Goal: Information Seeking & Learning: Learn about a topic

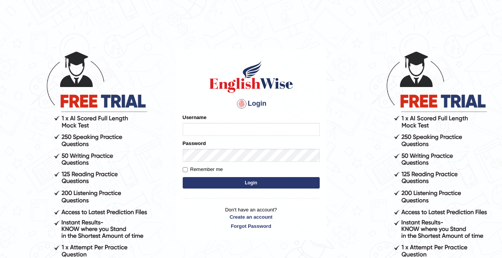
type input "cansu_parramatta"
click at [251, 182] on button "Login" at bounding box center [251, 182] width 137 height 11
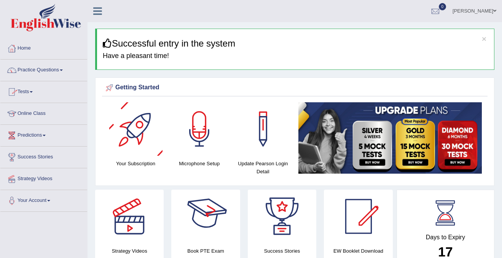
scroll to position [4, 0]
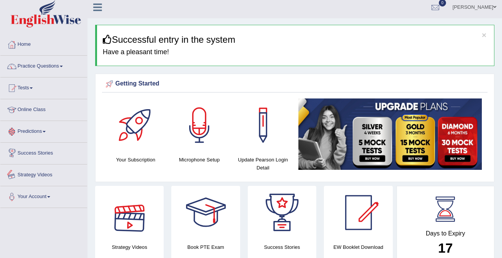
click at [36, 174] on link "Strategy Videos" at bounding box center [43, 173] width 87 height 19
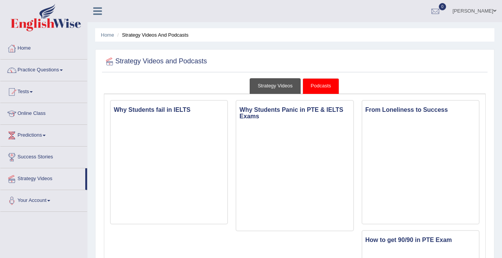
click at [278, 86] on link "Strategy Videos" at bounding box center [275, 86] width 51 height 16
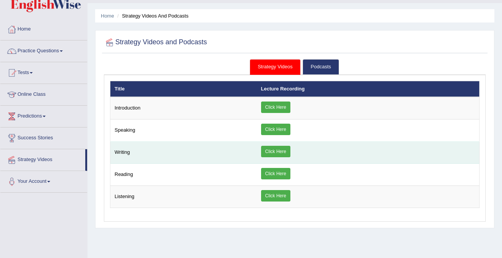
scroll to position [20, 0]
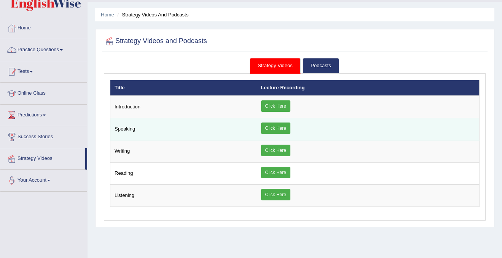
click at [179, 125] on td "Speaking" at bounding box center [183, 129] width 147 height 22
click at [268, 128] on link "Click Here" at bounding box center [275, 127] width 29 height 11
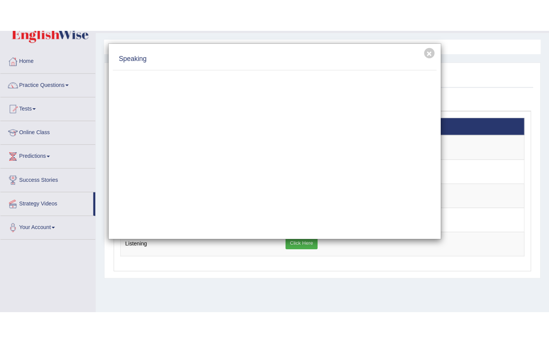
scroll to position [0, 0]
